Goal: Check status: Check status

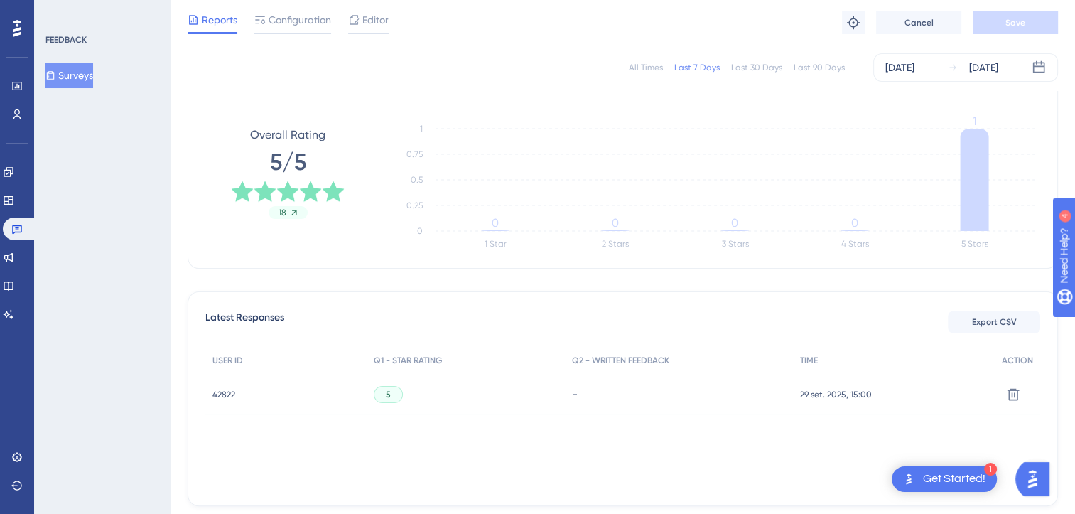
scroll to position [195, 0]
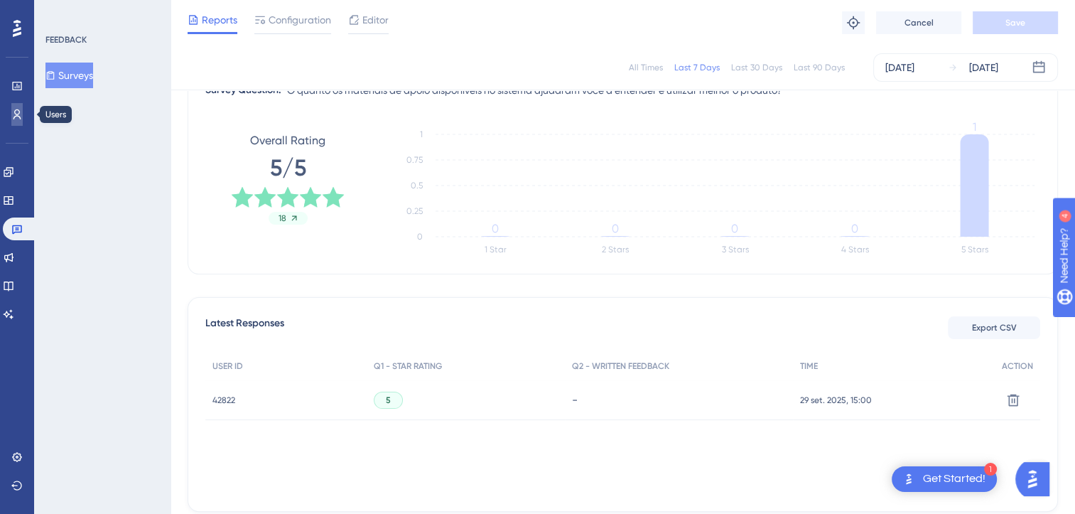
click at [23, 111] on link at bounding box center [16, 114] width 11 height 23
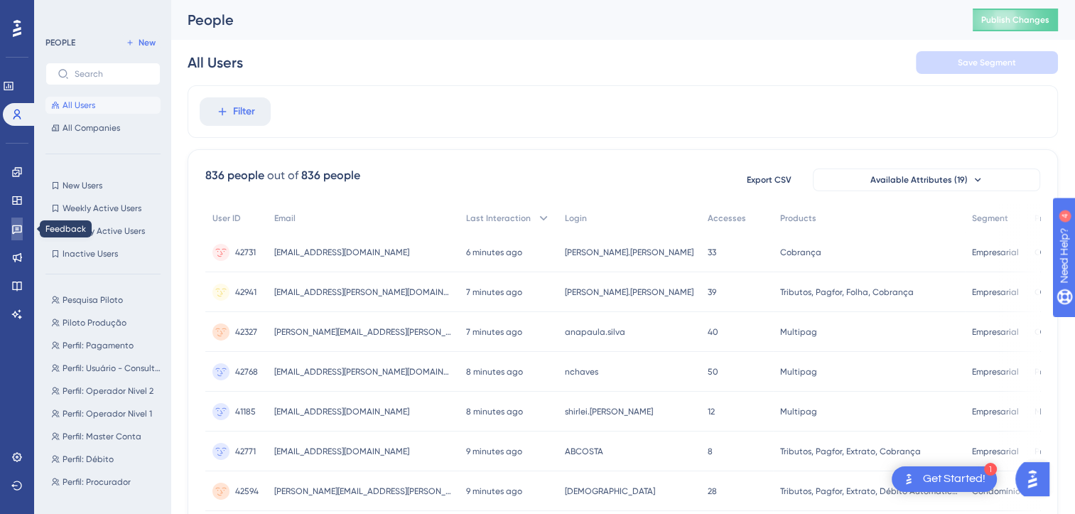
click at [23, 237] on link at bounding box center [16, 228] width 11 height 23
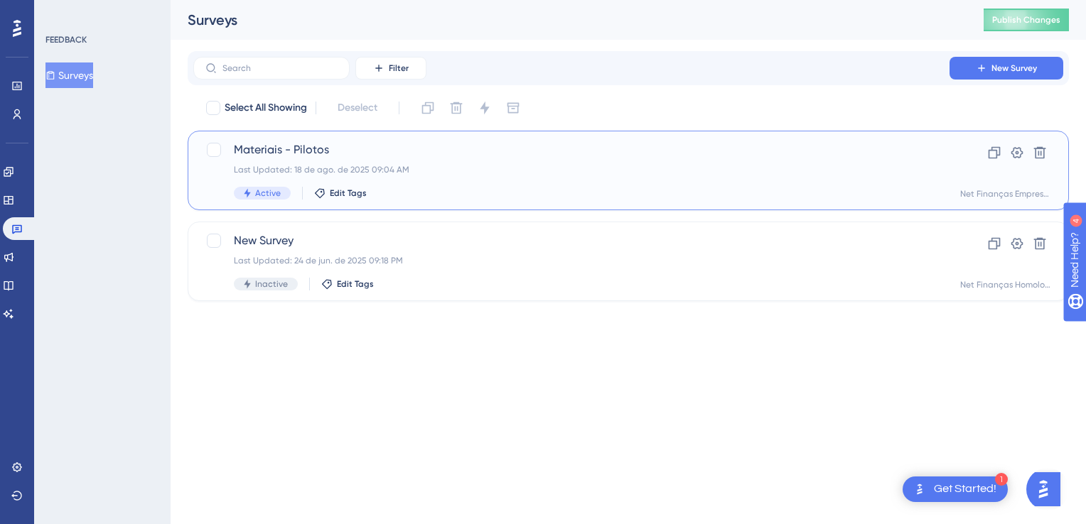
click at [399, 173] on div "Last Updated: 18 de ago. de 2025 09:04 AM" at bounding box center [571, 169] width 675 height 11
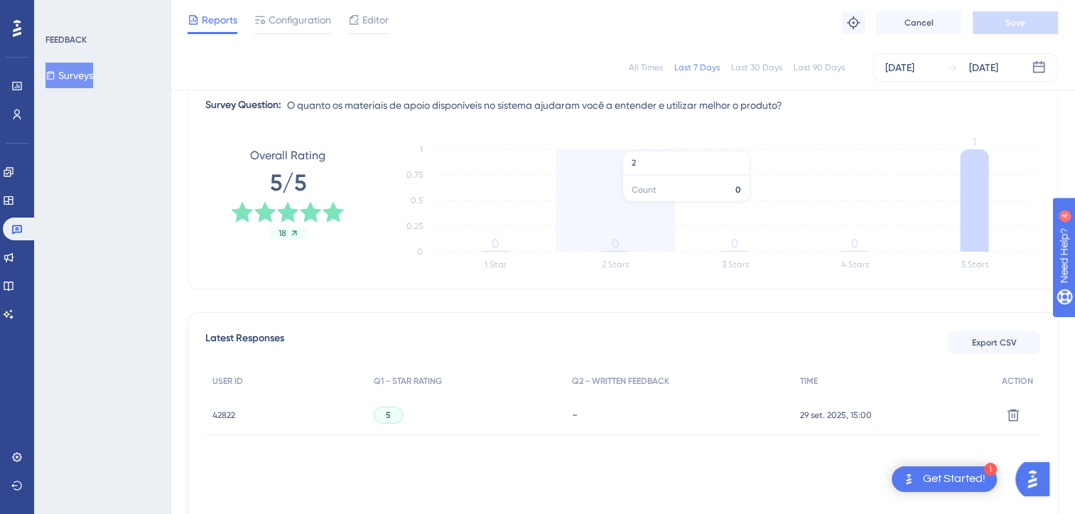
scroll to position [53, 0]
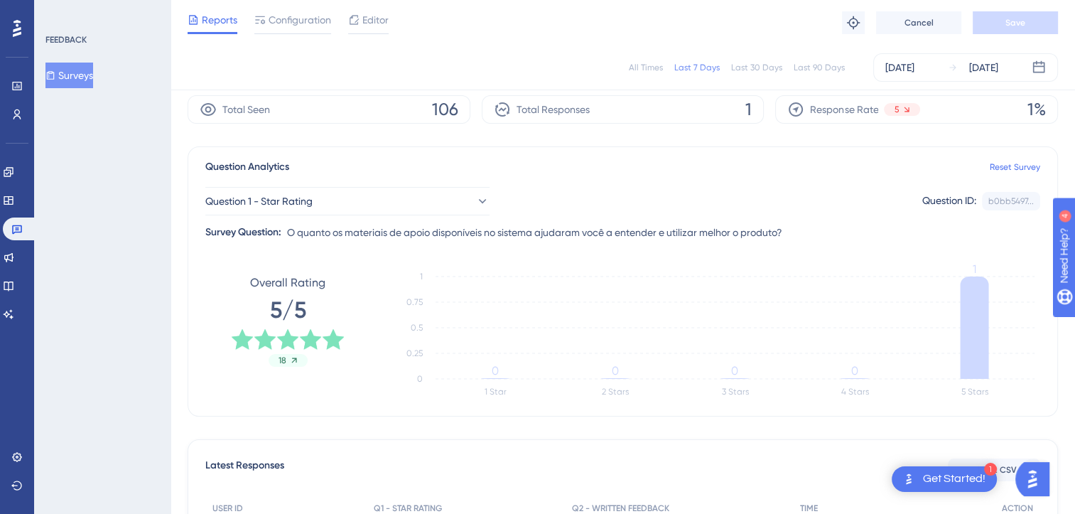
drag, startPoint x: 654, startPoint y: 54, endPoint x: 644, endPoint y: 72, distance: 20.7
click at [652, 55] on div "All Times Last 7 Days Last 30 Days Last 90 Days [DATE] [DATE]" at bounding box center [623, 67] width 870 height 28
click at [644, 72] on div "All Times Last 7 Days Last 30 Days Last 90 Days [DATE] [DATE]" at bounding box center [623, 67] width 870 height 28
click at [644, 67] on div "All Times" at bounding box center [646, 67] width 34 height 11
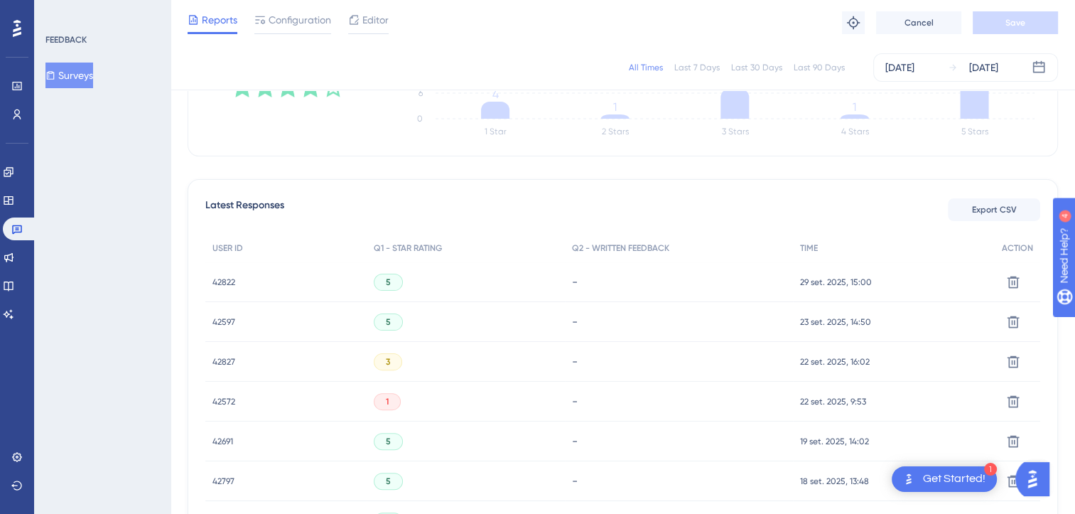
scroll to position [337, 0]
